Goal: Information Seeking & Learning: Compare options

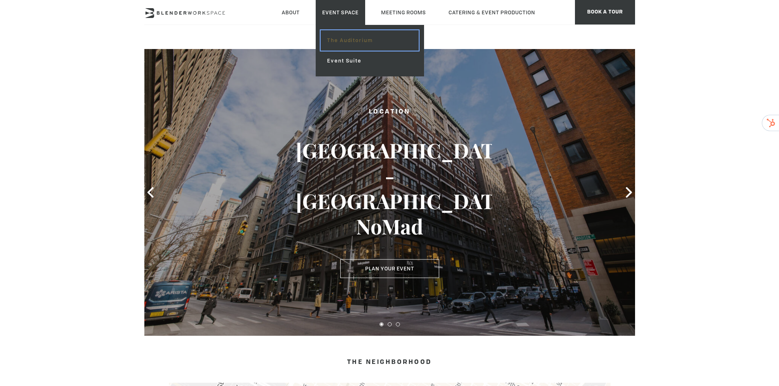
click at [362, 39] on link "The Auditorium" at bounding box center [369, 40] width 98 height 20
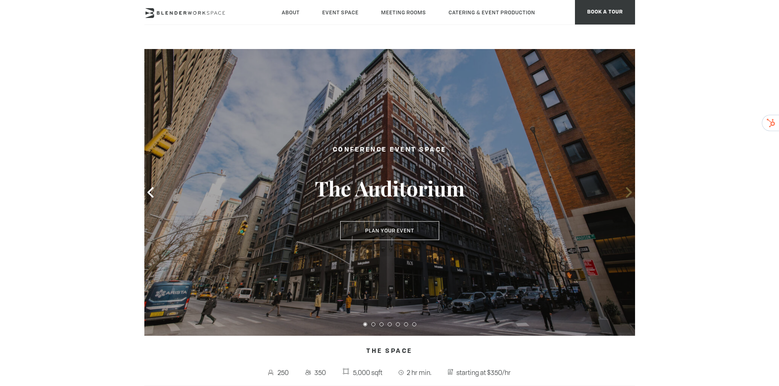
click at [628, 195] on icon at bounding box center [628, 192] width 6 height 11
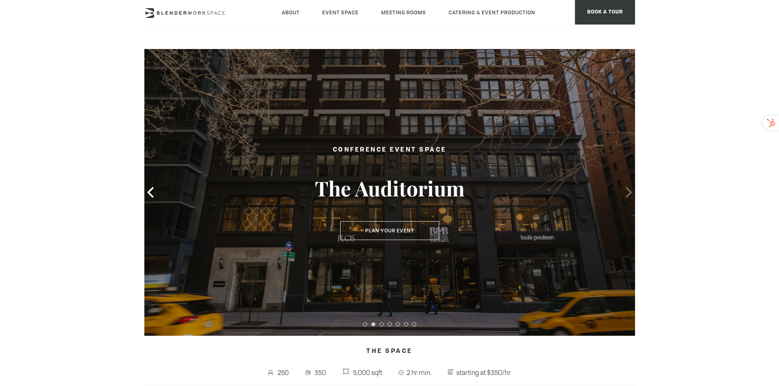
click at [628, 195] on icon at bounding box center [628, 192] width 6 height 11
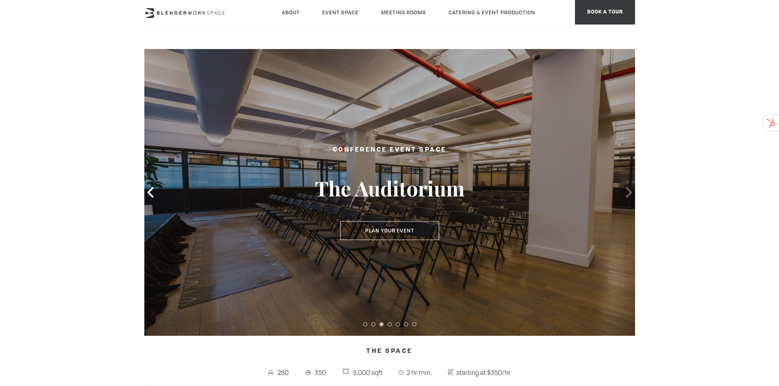
click at [628, 195] on icon at bounding box center [628, 192] width 6 height 11
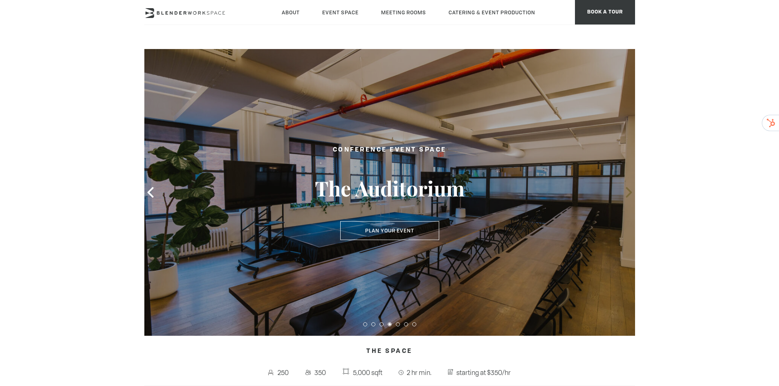
click at [628, 195] on icon at bounding box center [628, 192] width 6 height 11
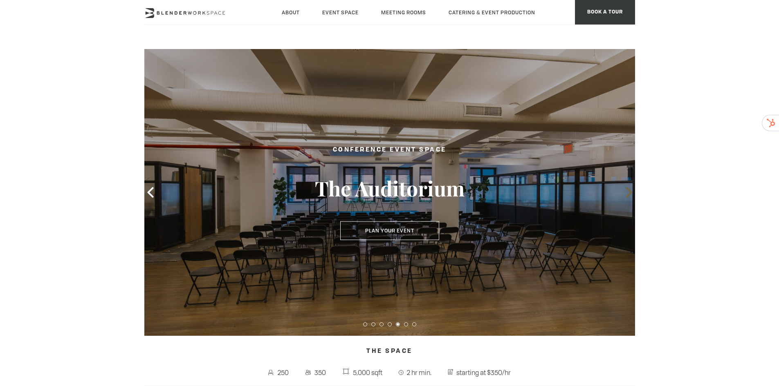
click at [628, 195] on icon at bounding box center [628, 192] width 6 height 11
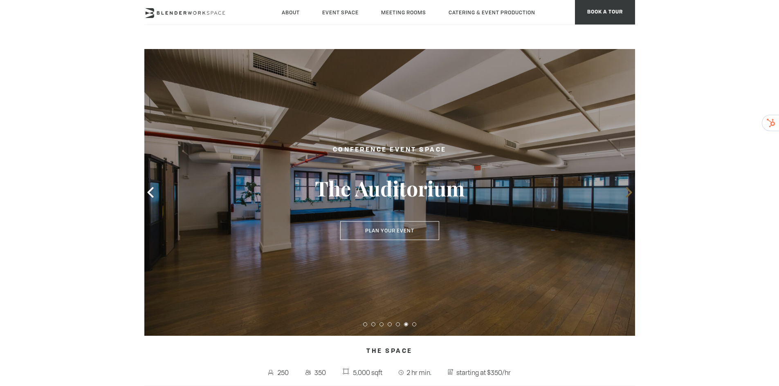
click at [628, 195] on icon at bounding box center [628, 192] width 6 height 11
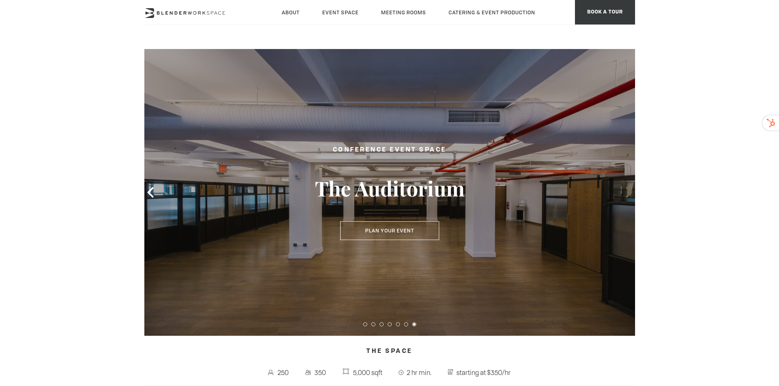
click at [628, 195] on icon at bounding box center [628, 192] width 6 height 11
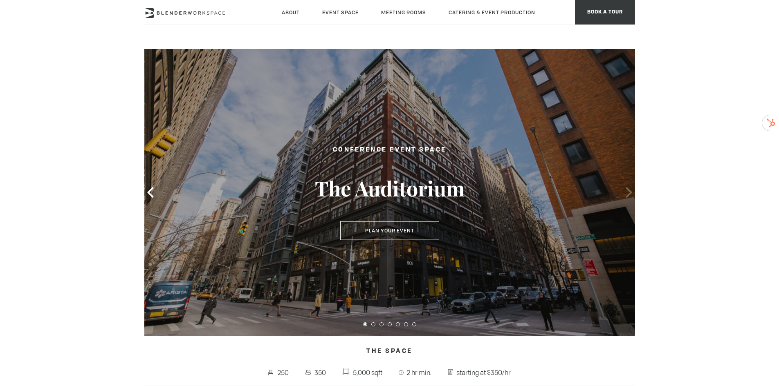
click at [628, 195] on icon at bounding box center [628, 192] width 6 height 11
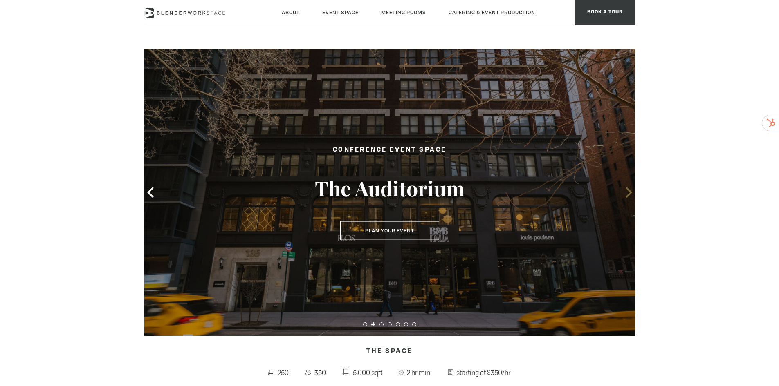
click at [628, 195] on icon at bounding box center [628, 192] width 6 height 11
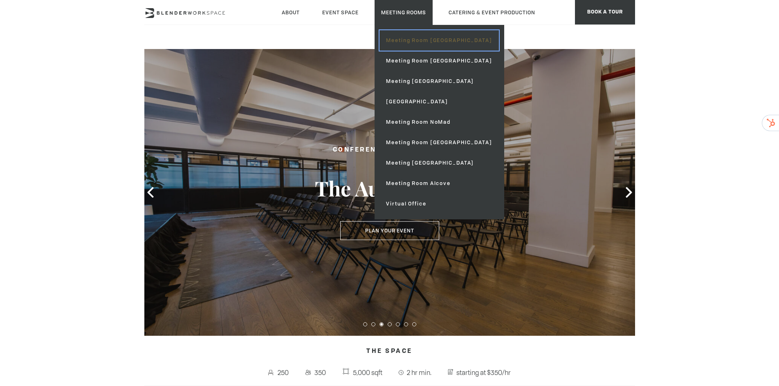
click at [409, 45] on link "Meeting Room [GEOGRAPHIC_DATA]" at bounding box center [438, 40] width 119 height 20
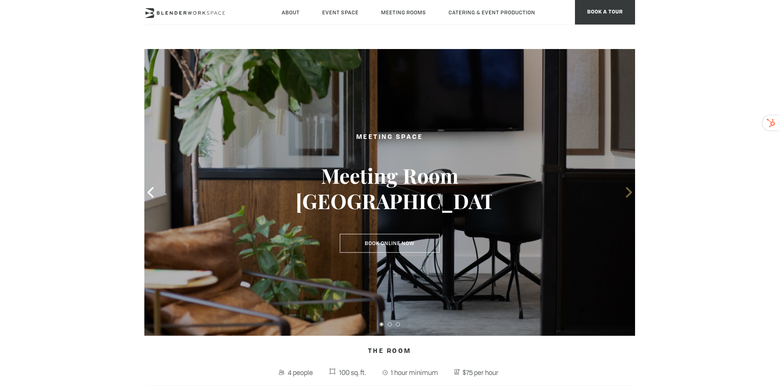
click at [629, 190] on icon at bounding box center [628, 192] width 6 height 11
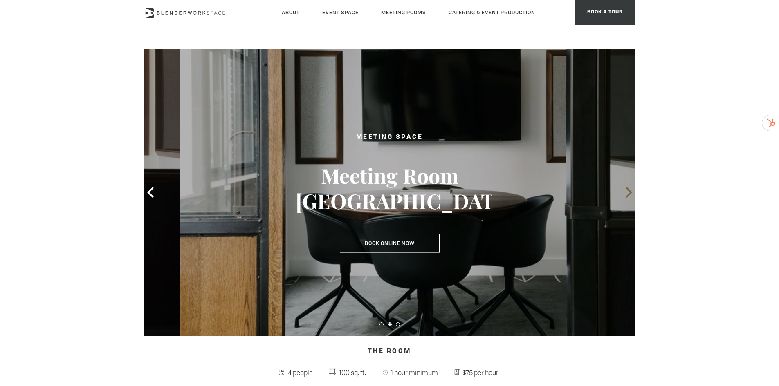
click at [629, 190] on icon at bounding box center [628, 192] width 6 height 11
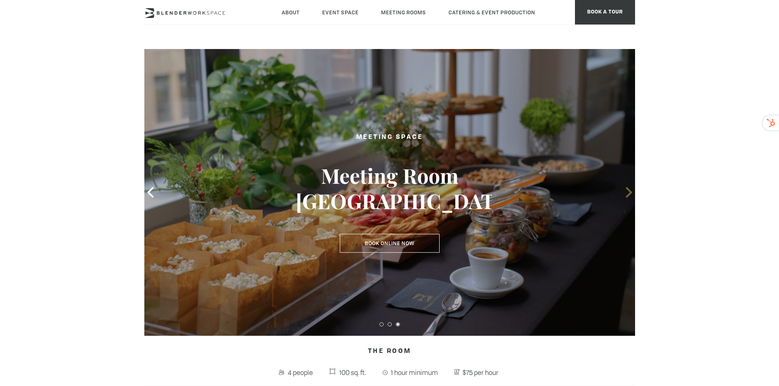
click at [629, 190] on icon at bounding box center [628, 192] width 6 height 11
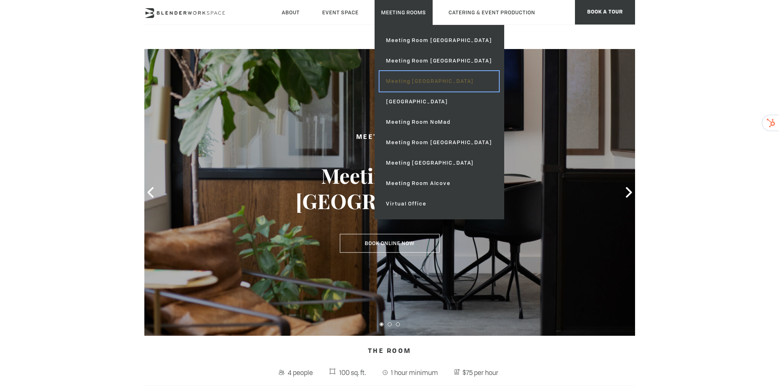
click at [419, 84] on link "Meeting [GEOGRAPHIC_DATA]" at bounding box center [438, 81] width 119 height 20
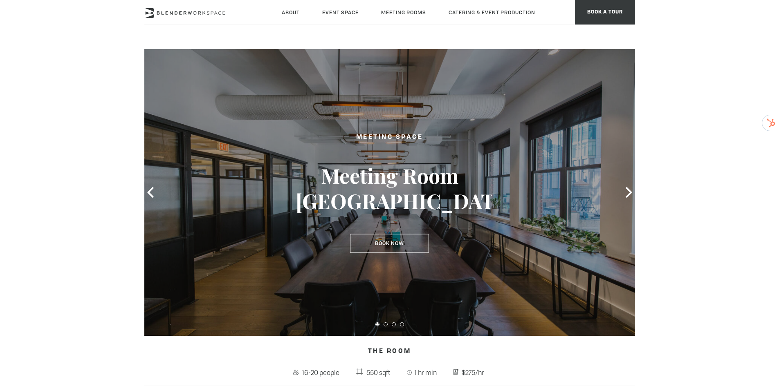
click at [625, 185] on div at bounding box center [389, 192] width 491 height 287
click at [625, 190] on icon at bounding box center [628, 192] width 11 height 11
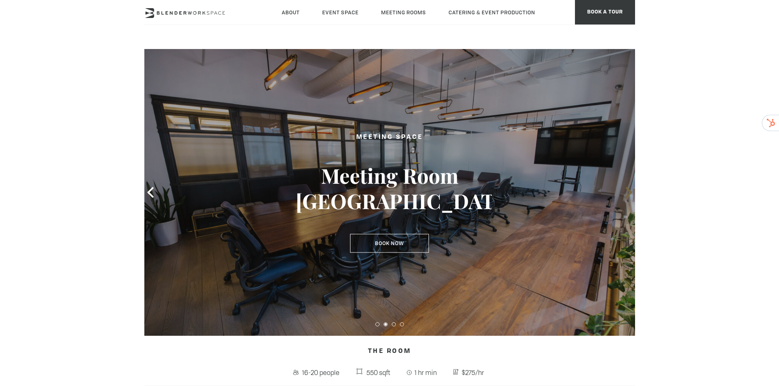
click at [625, 190] on icon at bounding box center [628, 192] width 11 height 11
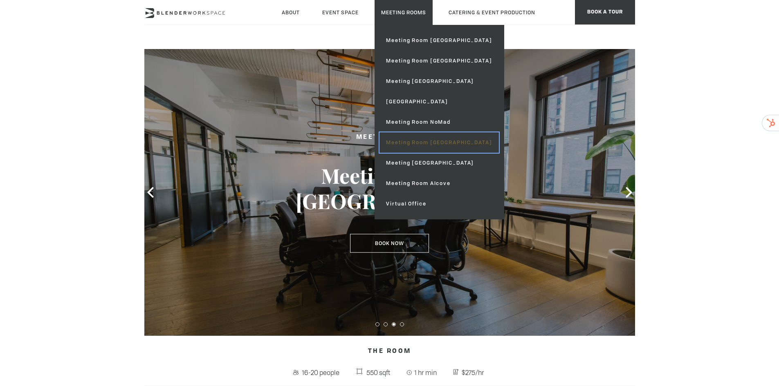
click at [415, 148] on link "Meeting Room [GEOGRAPHIC_DATA]" at bounding box center [438, 142] width 119 height 20
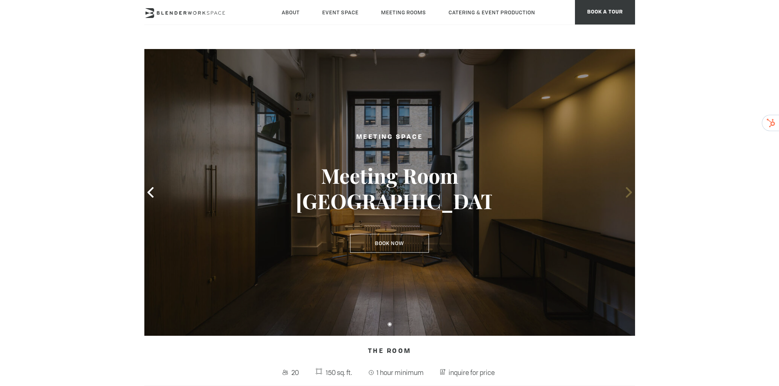
click at [630, 186] on span at bounding box center [629, 192] width 12 height 12
click at [628, 190] on icon at bounding box center [628, 192] width 6 height 11
click at [625, 192] on icon at bounding box center [628, 192] width 11 height 11
click at [627, 191] on icon at bounding box center [628, 192] width 11 height 11
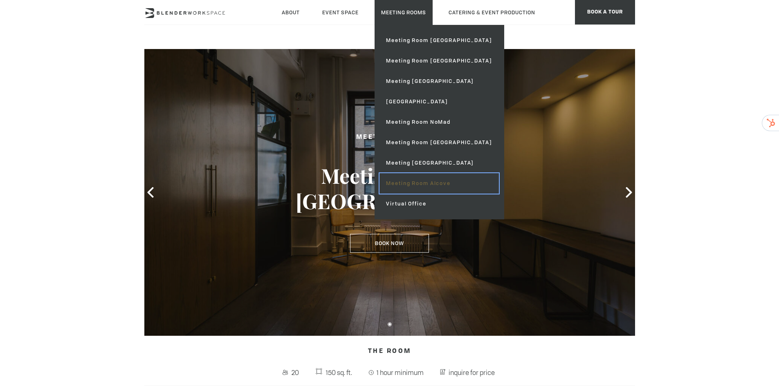
click at [435, 183] on link "Meeting Room Alcove" at bounding box center [438, 183] width 119 height 20
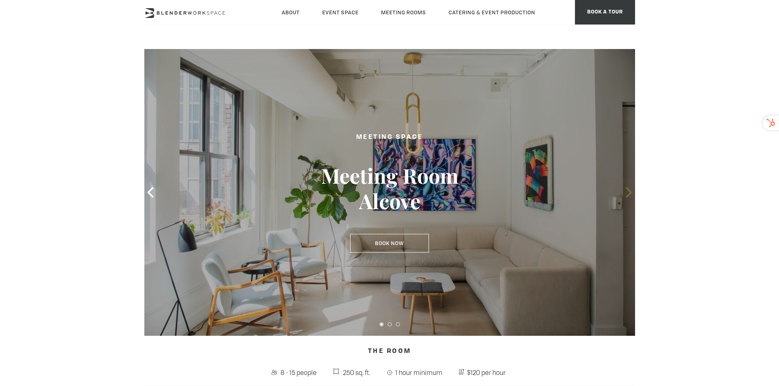
click at [627, 190] on icon at bounding box center [628, 192] width 6 height 11
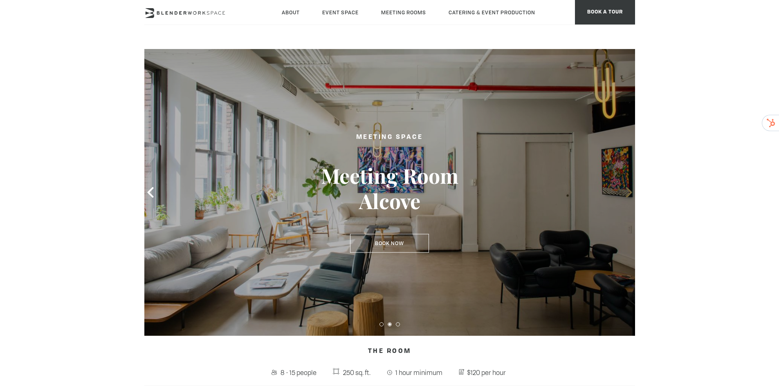
click at [627, 190] on icon at bounding box center [628, 192] width 6 height 11
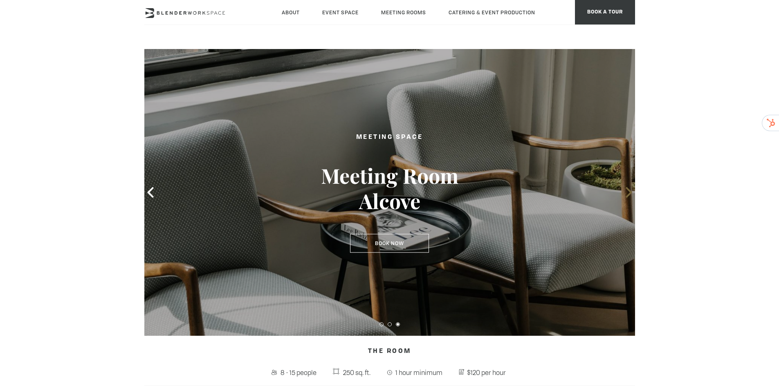
click at [627, 191] on icon at bounding box center [628, 192] width 11 height 11
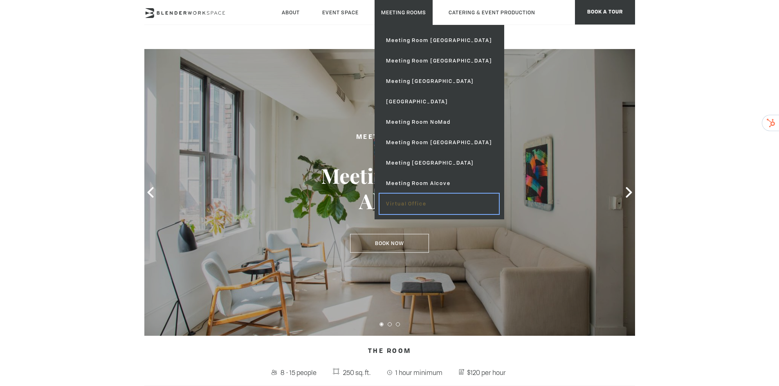
click at [419, 203] on link "Virtual Office" at bounding box center [438, 204] width 119 height 20
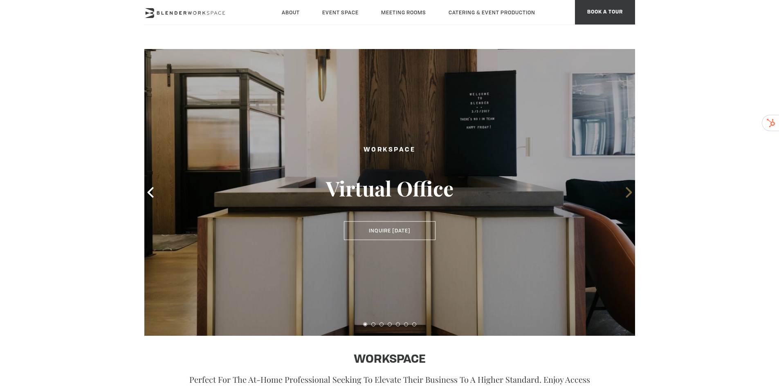
click at [627, 188] on icon at bounding box center [628, 192] width 6 height 11
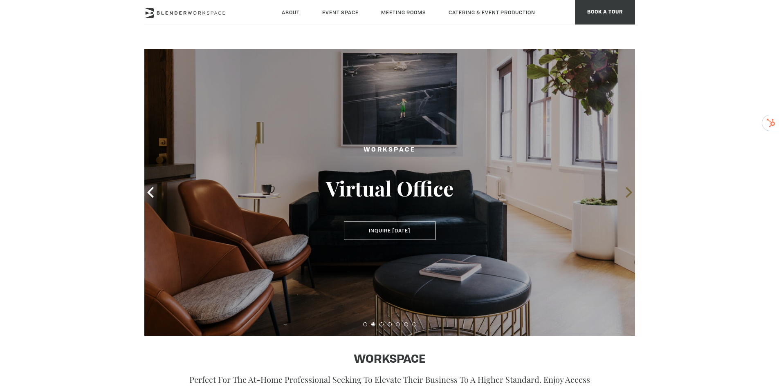
click at [627, 188] on icon at bounding box center [628, 192] width 6 height 11
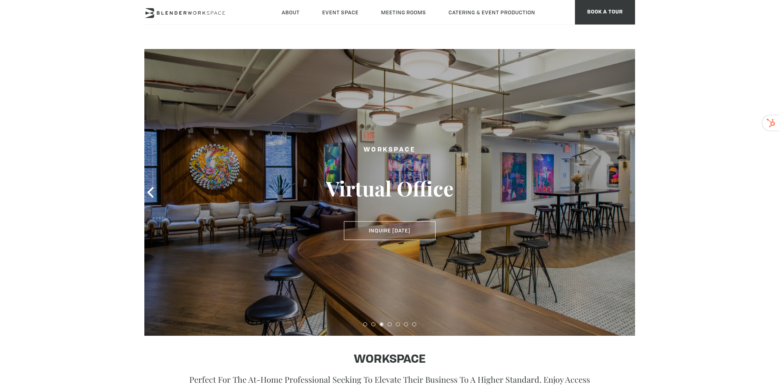
click at [627, 188] on icon at bounding box center [628, 192] width 6 height 11
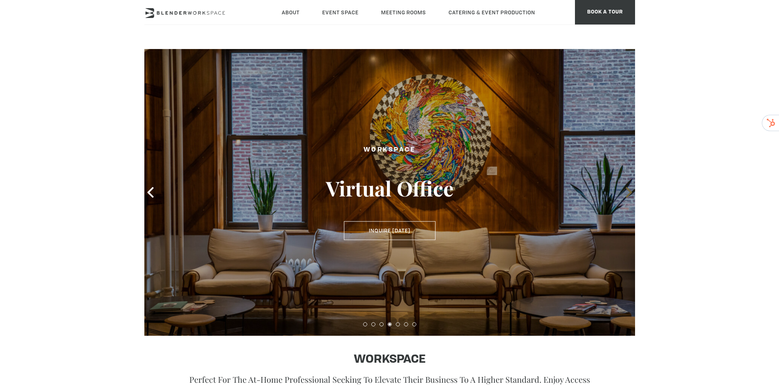
click at [627, 188] on icon at bounding box center [628, 192] width 6 height 11
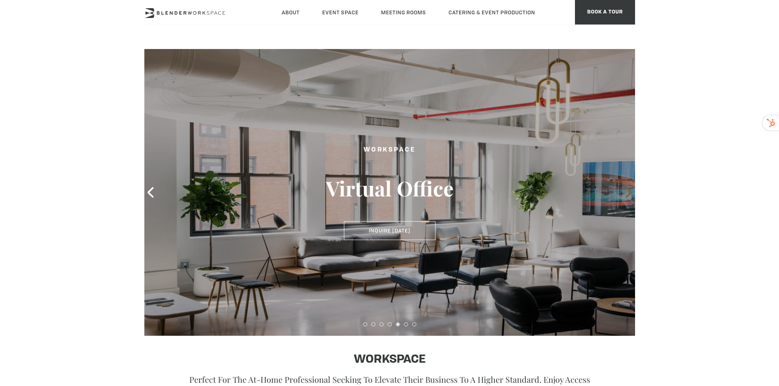
click at [627, 188] on icon at bounding box center [628, 192] width 6 height 11
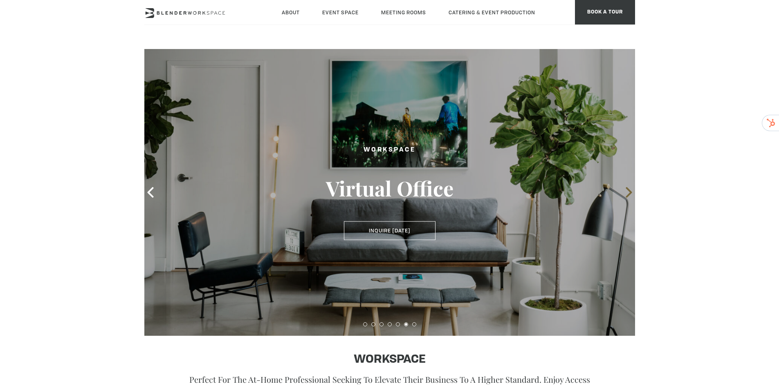
click at [627, 188] on icon at bounding box center [628, 192] width 6 height 11
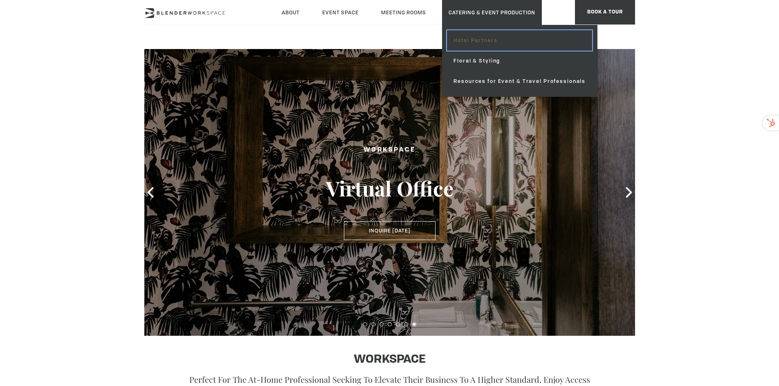
click at [487, 42] on link "Hotel Partners" at bounding box center [519, 40] width 145 height 20
